Goal: Task Accomplishment & Management: Manage account settings

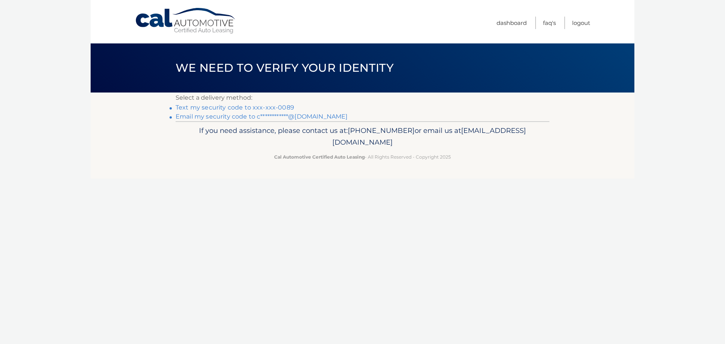
click at [279, 108] on link "Text my security code to xxx-xxx-0089" at bounding box center [235, 107] width 119 height 7
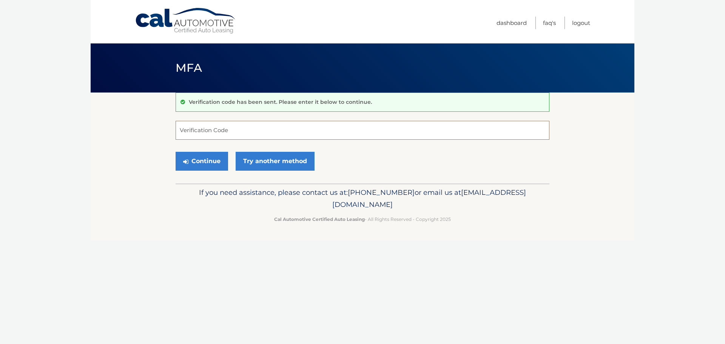
click at [225, 128] on input "Verification Code" at bounding box center [363, 130] width 374 height 19
type input "186675"
click at [203, 160] on button "Continue" at bounding box center [202, 161] width 52 height 19
